Goal: Information Seeking & Learning: Learn about a topic

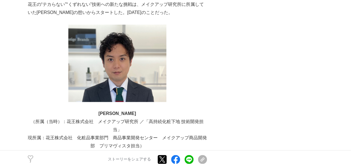
scroll to position [354, 0]
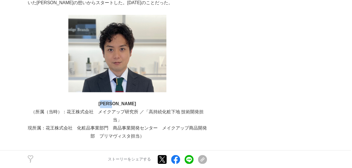
drag, startPoint x: 126, startPoint y: 104, endPoint x: 110, endPoint y: 102, distance: 16.4
click at [110, 102] on p "十川 廉" at bounding box center [117, 104] width 179 height 8
copy strong "十川 廉"
click at [141, 124] on p "現所属：花王株式会社　化粧品事業部門　商品事業開発センター　メイクアップ商品開発部　プリマヴィスタ担当）" at bounding box center [117, 132] width 179 height 16
drag, startPoint x: 139, startPoint y: 111, endPoint x: 196, endPoint y: 114, distance: 56.8
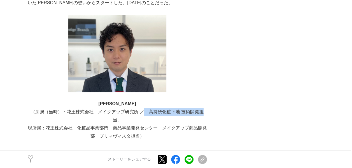
click at [196, 114] on p "（所属（当時）：花王株式会社　メイクアップ研究所 ／「高持続化粧下地 技術開発担当」" at bounding box center [117, 116] width 179 height 16
drag, startPoint x: 196, startPoint y: 114, endPoint x: 162, endPoint y: 137, distance: 40.9
click at [162, 140] on p at bounding box center [117, 144] width 179 height 8
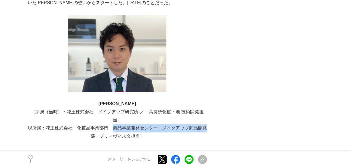
drag, startPoint x: 112, startPoint y: 120, endPoint x: 204, endPoint y: 124, distance: 92.7
click at [204, 124] on p "現所属：花王株式会社　化粧品事業部門　商品事業開発センター　メイクアップ商品開発部　プリマヴィスタ担当）" at bounding box center [117, 132] width 179 height 16
copy p "商品事業開発センター　メイクアップ商品開発"
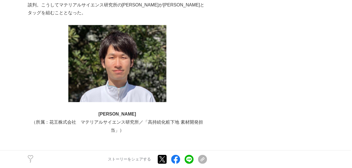
scroll to position [728, 0]
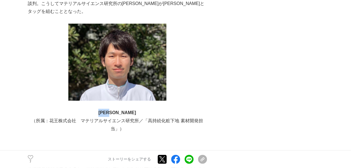
drag, startPoint x: 107, startPoint y: 98, endPoint x: 126, endPoint y: 100, distance: 19.7
click at [126, 109] on p "藤井亮介" at bounding box center [117, 113] width 179 height 8
copy strong "藤井亮介"
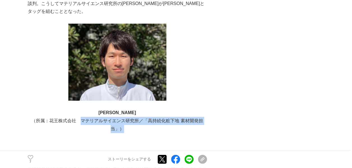
drag, startPoint x: 82, startPoint y: 103, endPoint x: 131, endPoint y: 113, distance: 50.1
click at [131, 117] on p "（所属：花王株式会社　マテリアルサイエンス研究所／「高持続化粧下地 素材開発担当」）" at bounding box center [117, 125] width 179 height 16
copy p "マテリアルサイエンス研究所／「高持続化粧下地 素材開発担当」）"
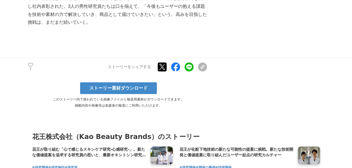
scroll to position [2032, 0]
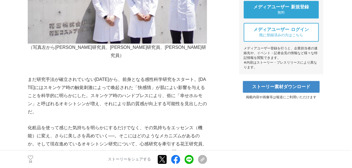
scroll to position [235, 0]
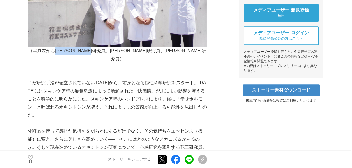
drag, startPoint x: 88, startPoint y: 51, endPoint x: 140, endPoint y: 54, distance: 52.6
copy p "[PERSON_NAME]研究員、[PERSON_NAME]研究員"
click at [119, 87] on p "まだ研究手法が確立されていない[DATE]から、前身となる感性科学研究をスタート。[DATE]にはスキンケア時の触覚刺激によって喚起された「快感情」が肌によい…" at bounding box center [117, 99] width 179 height 40
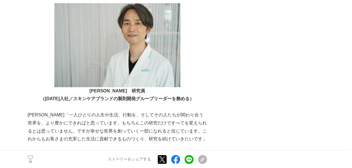
scroll to position [3507, 0]
drag, startPoint x: 97, startPoint y: 74, endPoint x: 123, endPoint y: 76, distance: 26.4
click at [123, 89] on strong "[PERSON_NAME]　研究員" at bounding box center [116, 91] width 55 height 5
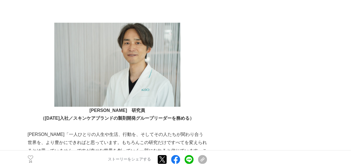
scroll to position [3488, 0]
drag, startPoint x: 121, startPoint y: 93, endPoint x: 97, endPoint y: 93, distance: 23.8
click at [97, 109] on strong "[PERSON_NAME]　研究員" at bounding box center [116, 111] width 55 height 5
copy strong "[PERSON_NAME]"
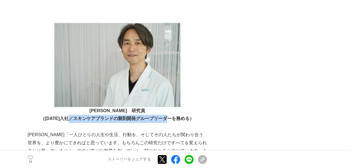
drag, startPoint x: 72, startPoint y: 102, endPoint x: 171, endPoint y: 101, distance: 98.5
click at [171, 116] on strong "（[DATE]入社／スキンケアブランドの製剤開発グループリーダーを務める）" at bounding box center [117, 118] width 154 height 5
copy strong "スキンケアブランドの製剤開発グループリーダー"
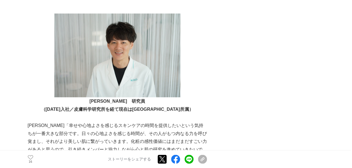
scroll to position [3655, 0]
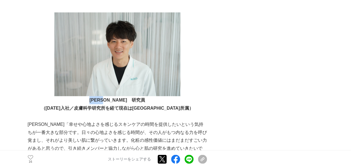
drag, startPoint x: 98, startPoint y: 84, endPoint x: 116, endPoint y: 84, distance: 17.9
click at [116, 96] on p "[PERSON_NAME]　研究員" at bounding box center [117, 100] width 179 height 8
copy strong "[PERSON_NAME]"
click at [192, 104] on p "（[DATE]入社／皮膚科学研究所を経て現在は[GEOGRAPHIC_DATA]所属）" at bounding box center [117, 108] width 179 height 8
drag, startPoint x: 139, startPoint y: 92, endPoint x: 174, endPoint y: 92, distance: 35.2
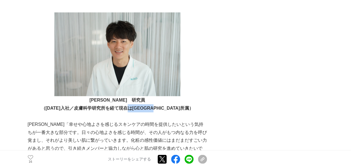
click at [174, 106] on strong "（[DATE]入社／皮膚科学研究所を経て現在は[GEOGRAPHIC_DATA]所属）" at bounding box center [117, 108] width 152 height 5
copy strong "スキンケア研究所"
